Goal: Transaction & Acquisition: Purchase product/service

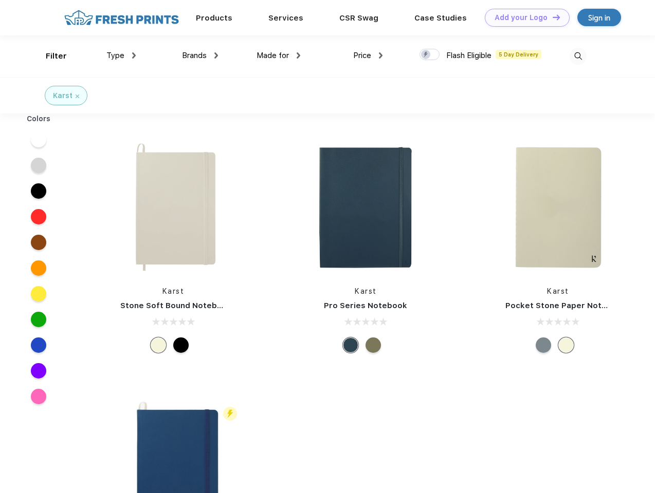
click at [523, 17] on link "Add your Logo Design Tool" at bounding box center [527, 18] width 85 height 18
click at [0, 0] on div "Design Tool" at bounding box center [0, 0] width 0 height 0
click at [551, 17] on link "Add your Logo Design Tool" at bounding box center [527, 18] width 85 height 18
click at [49, 56] on div "Filter" at bounding box center [56, 56] width 21 height 12
click at [121, 55] on span "Type" at bounding box center [115, 55] width 18 height 9
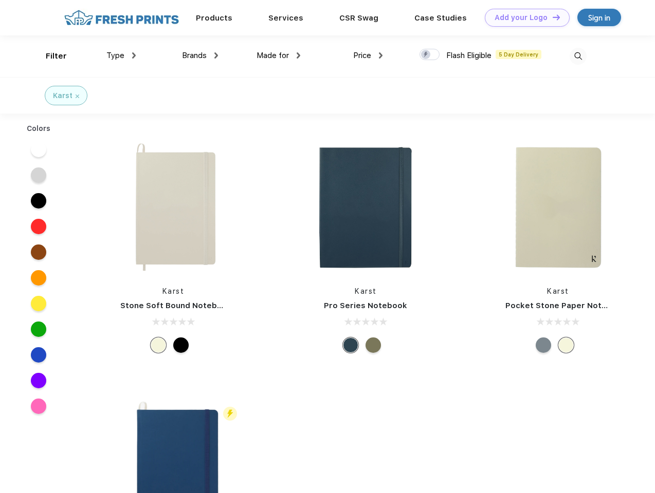
click at [200, 55] on span "Brands" at bounding box center [194, 55] width 25 height 9
click at [278, 55] on span "Made for" at bounding box center [272, 55] width 32 height 9
click at [368, 55] on span "Price" at bounding box center [362, 55] width 18 height 9
click at [430, 55] on div at bounding box center [429, 54] width 20 height 11
click at [426, 55] on input "checkbox" at bounding box center [422, 51] width 7 height 7
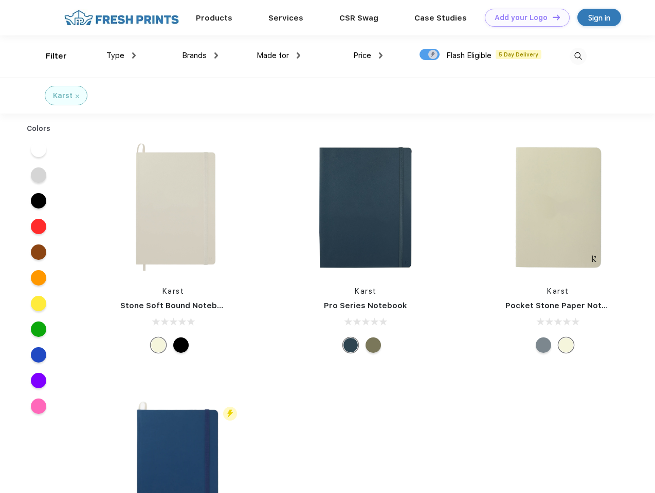
click at [578, 56] on img at bounding box center [577, 56] width 17 height 17
